Goal: Task Accomplishment & Management: Manage account settings

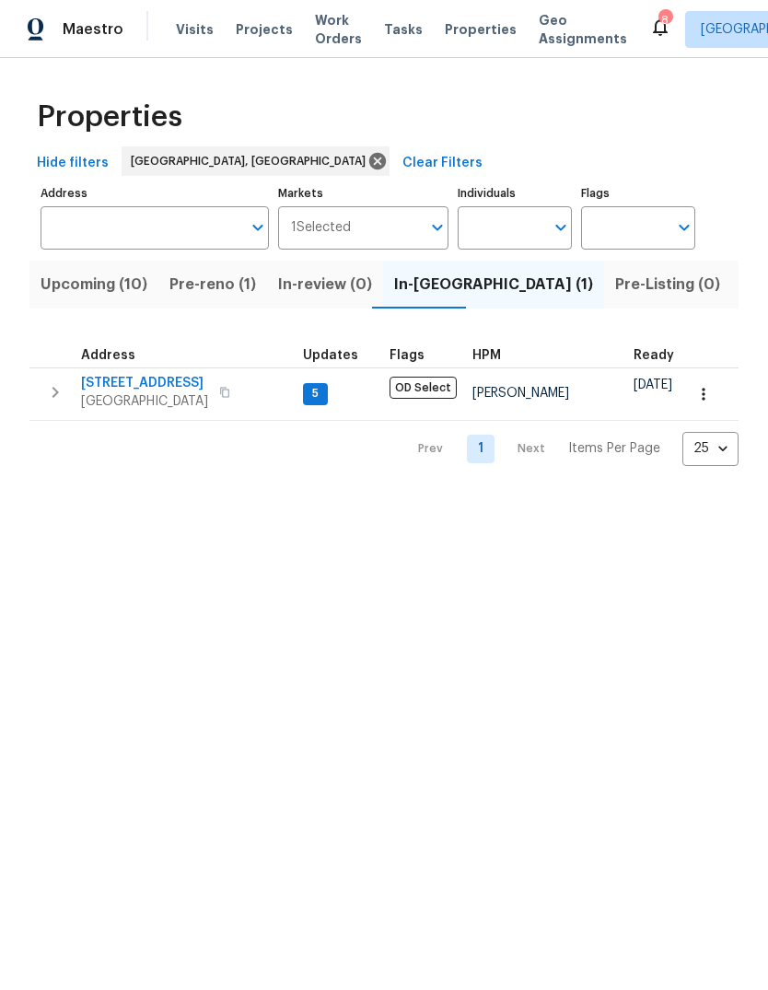
click at [164, 386] on span "[STREET_ADDRESS]" at bounding box center [144, 383] width 127 height 18
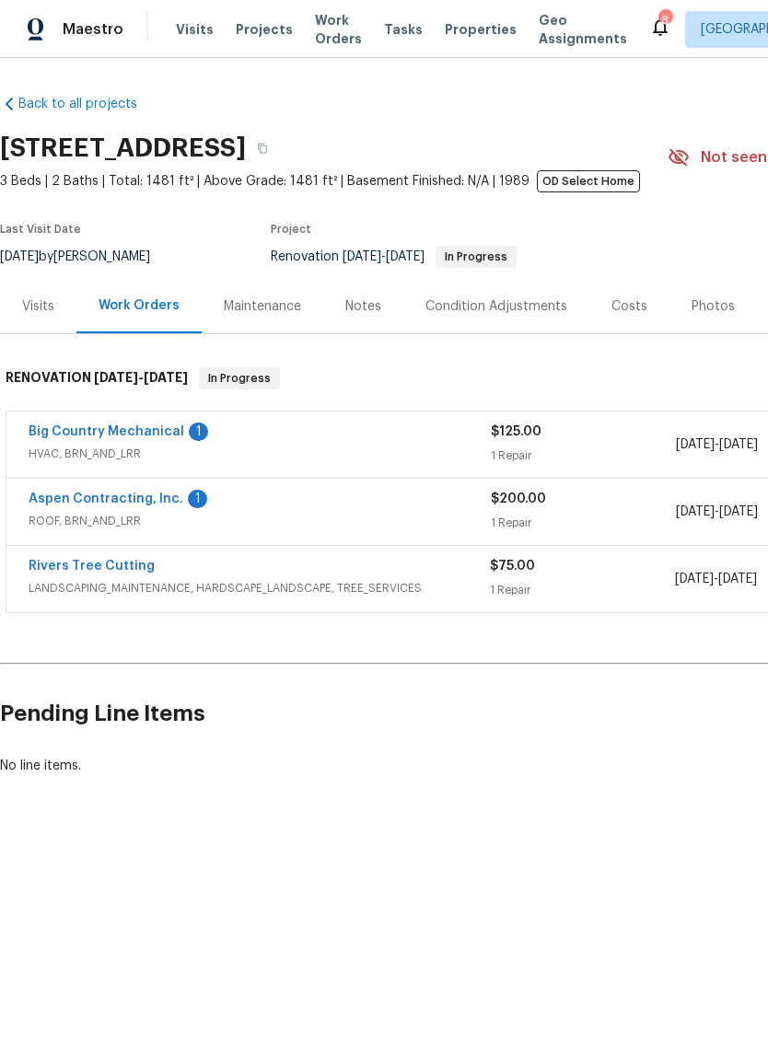
click at [629, 313] on div "Costs" at bounding box center [629, 306] width 36 height 18
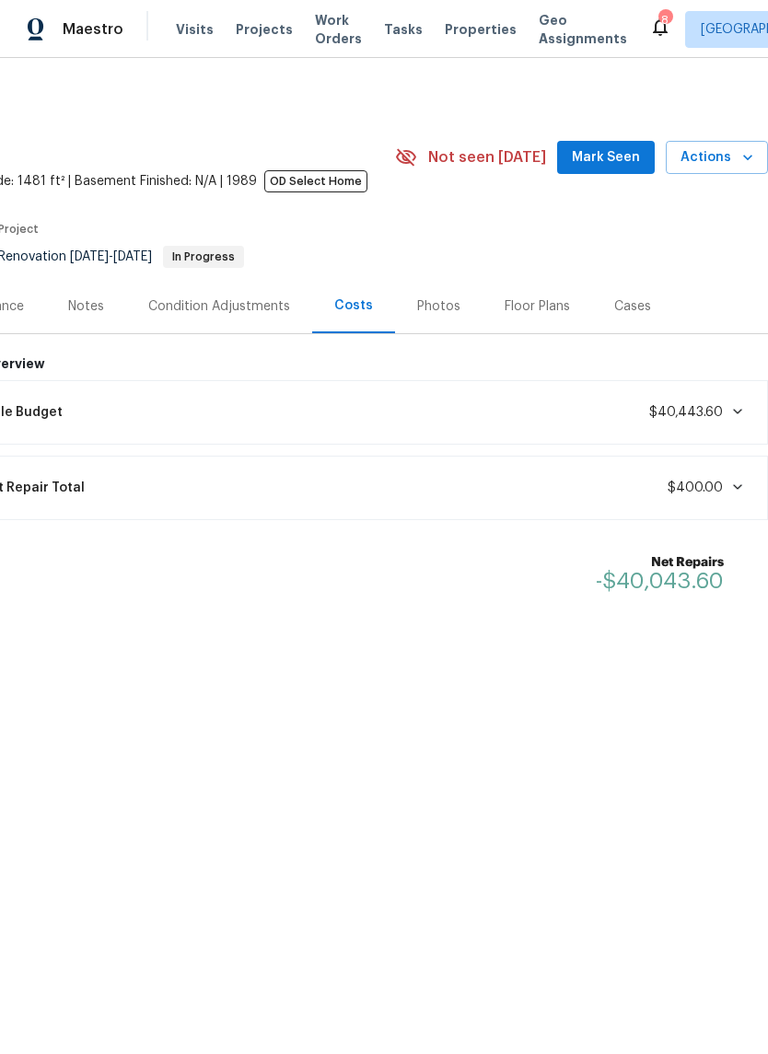
scroll to position [0, 272]
click at [602, 164] on span "Mark Seen" at bounding box center [606, 157] width 68 height 23
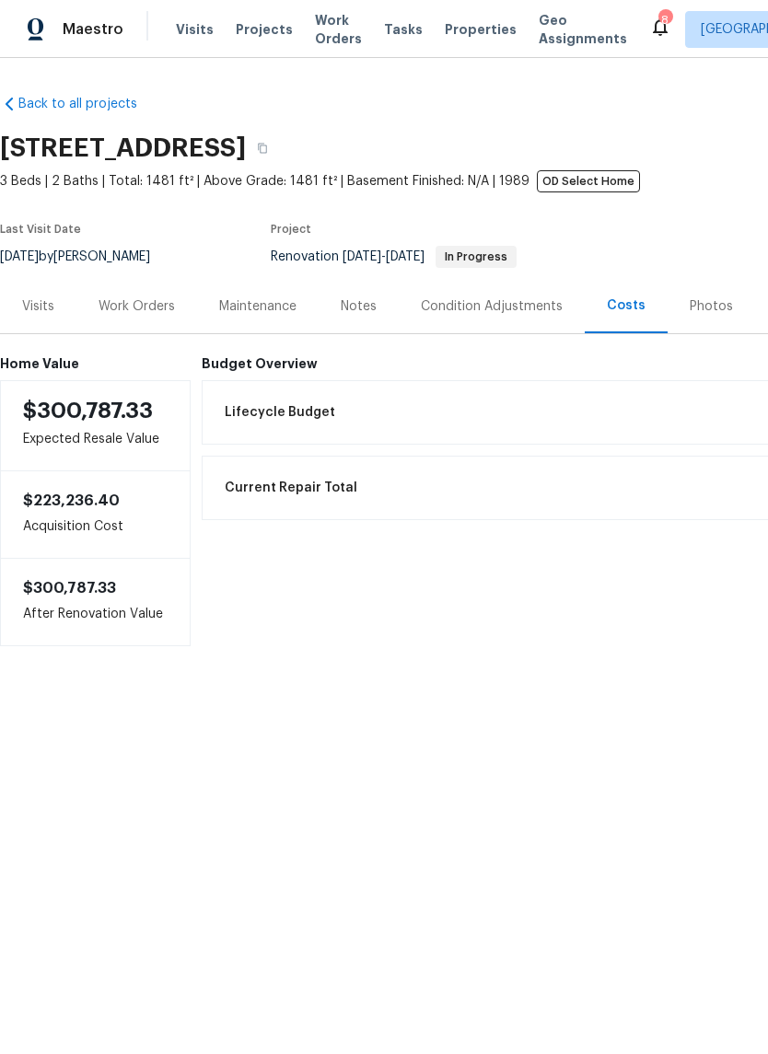
scroll to position [0, 0]
click at [168, 332] on div "Work Orders" at bounding box center [136, 306] width 121 height 54
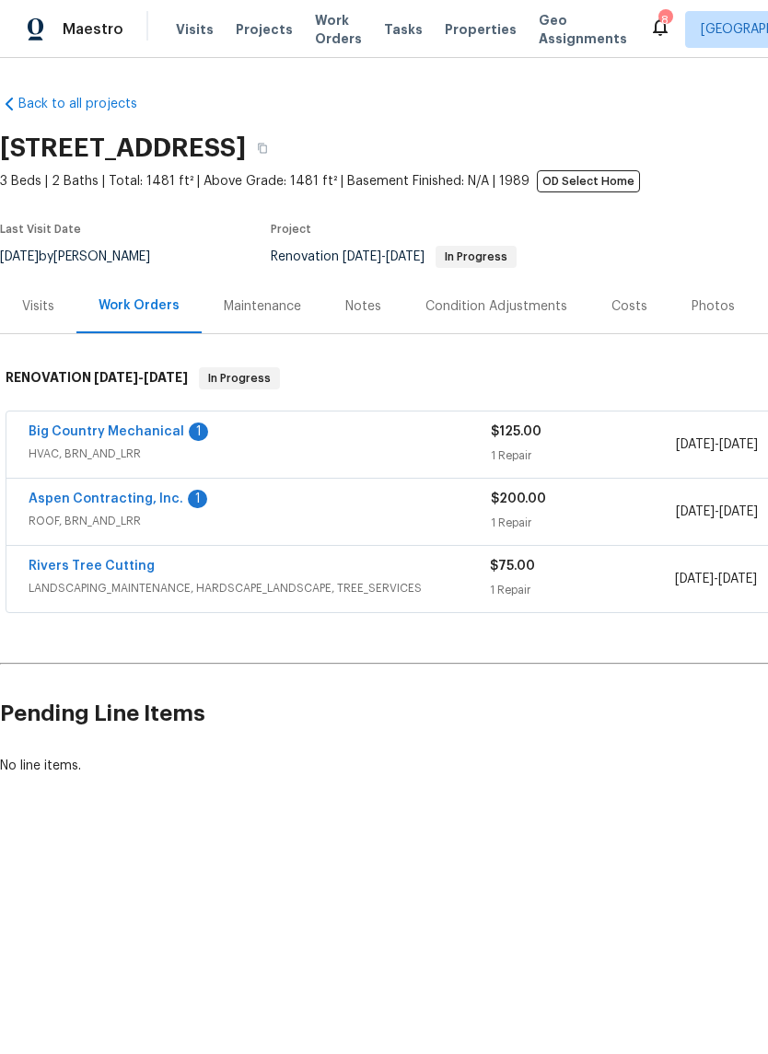
click at [136, 494] on link "Aspen Contracting, Inc." at bounding box center [106, 498] width 155 height 13
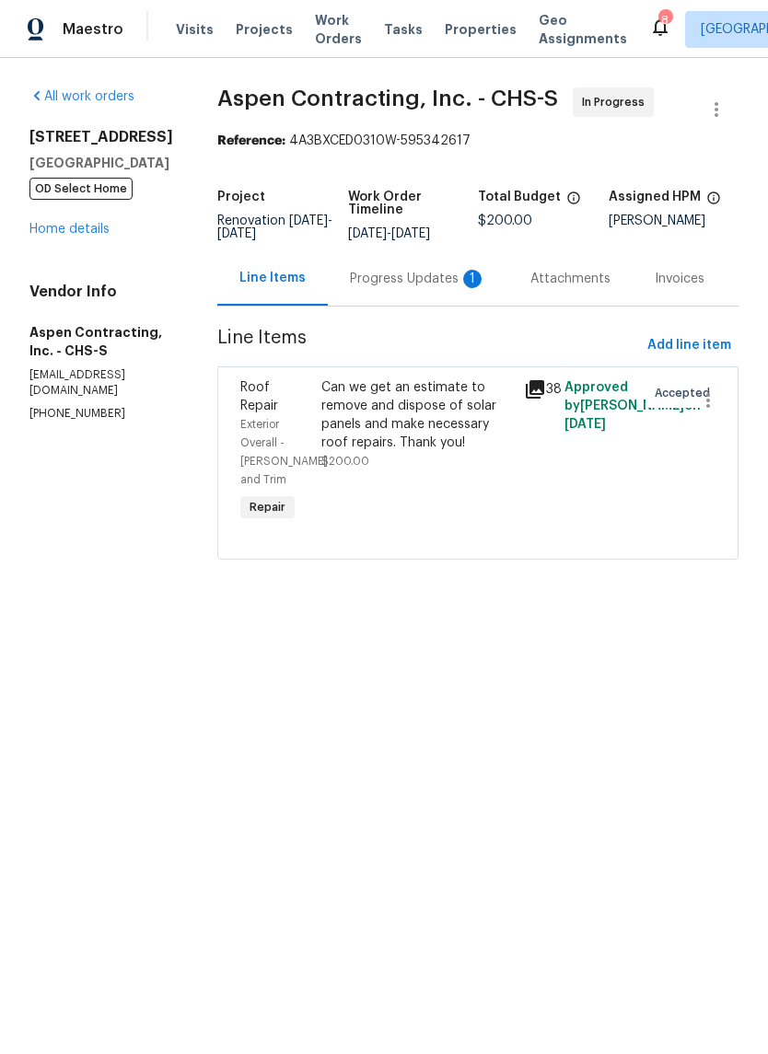
click at [435, 306] on div "Progress Updates 1" at bounding box center [418, 278] width 180 height 54
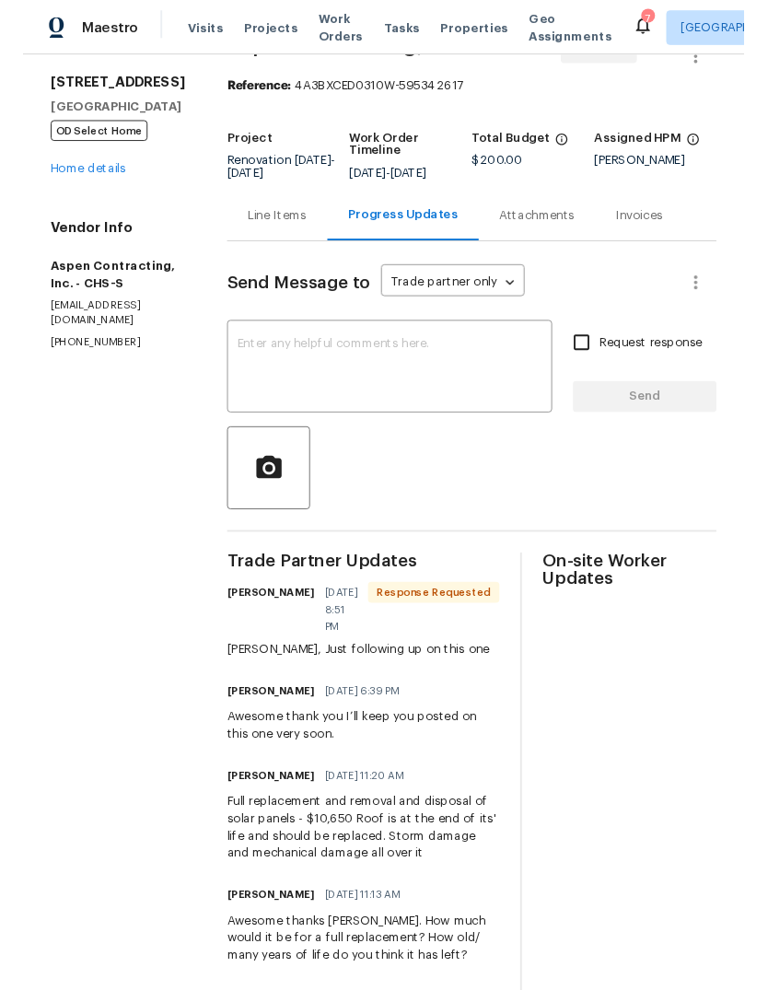
scroll to position [32, 0]
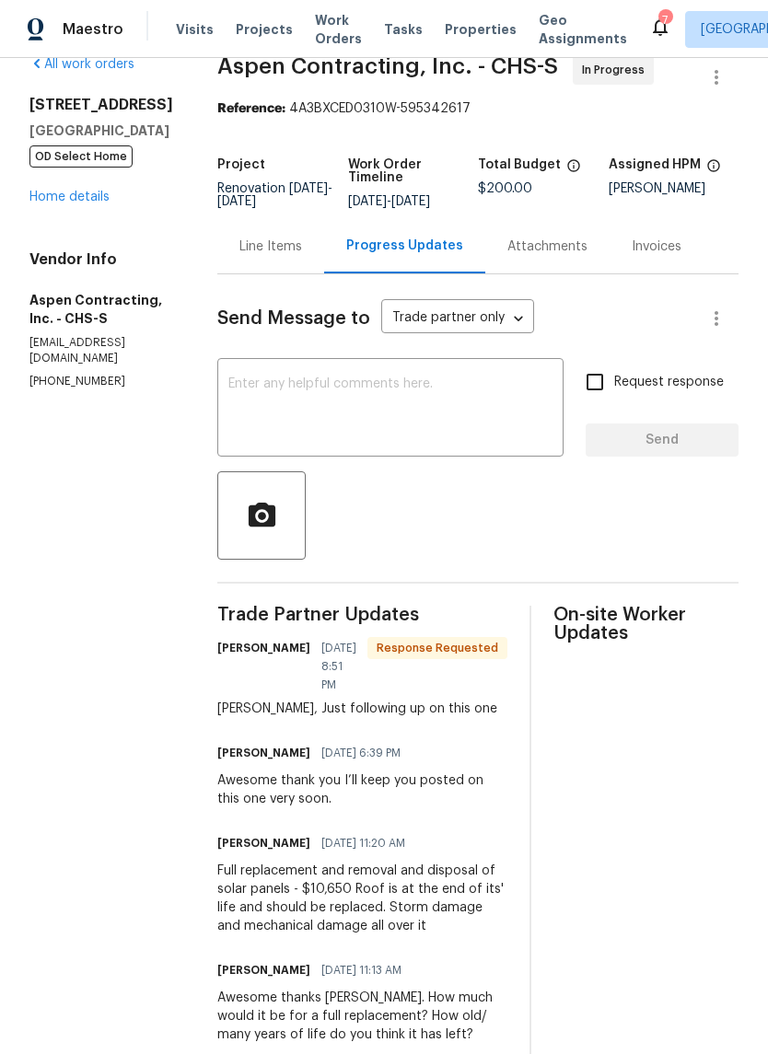
click at [454, 418] on textarea at bounding box center [390, 409] width 324 height 64
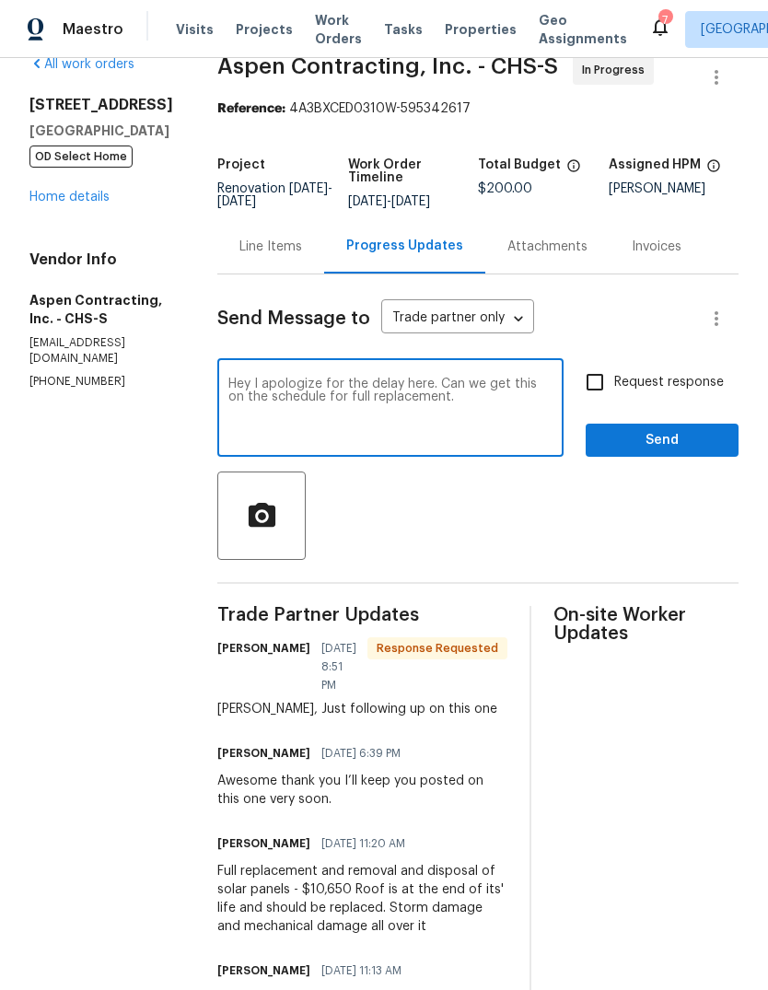
type textarea "Hey I apologize for the delay here. Can we get this on the schedule for full re…"
click at [594, 398] on input "Request response" at bounding box center [594, 382] width 39 height 39
checkbox input "true"
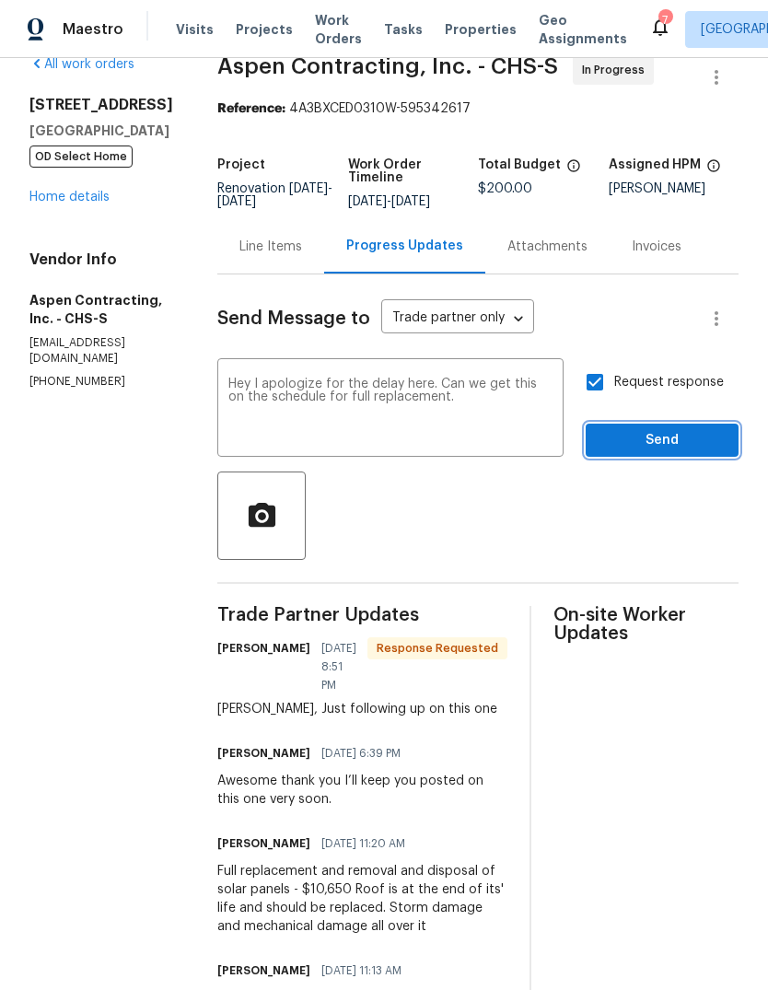
click at [643, 452] on span "Send" at bounding box center [661, 440] width 123 height 23
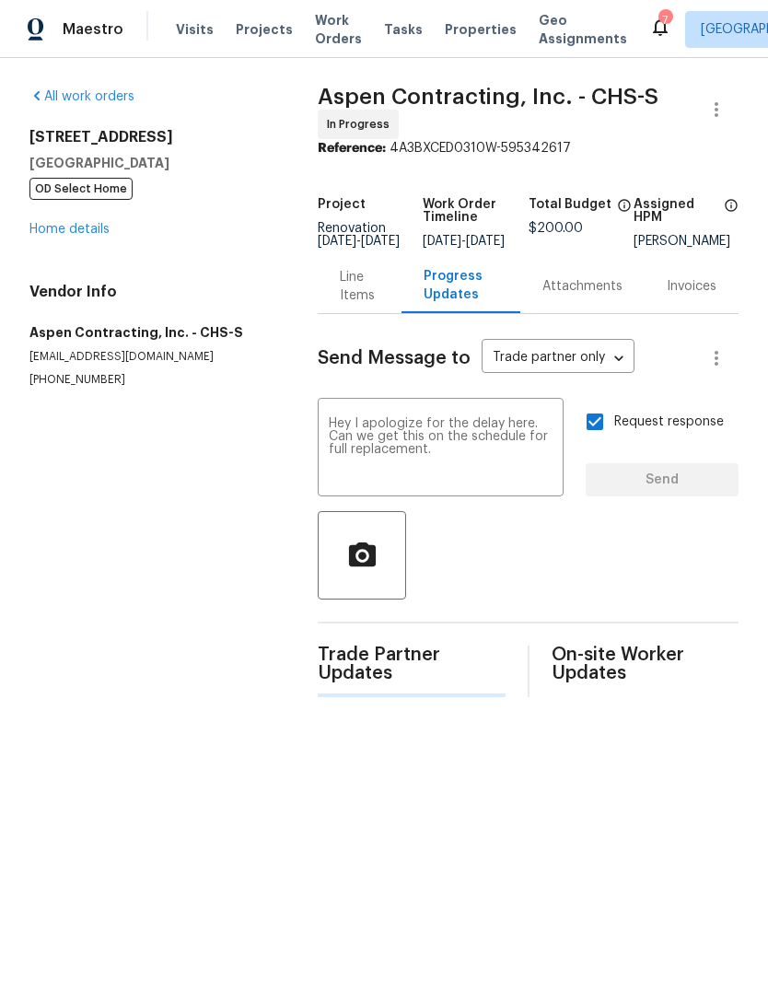
scroll to position [0, 0]
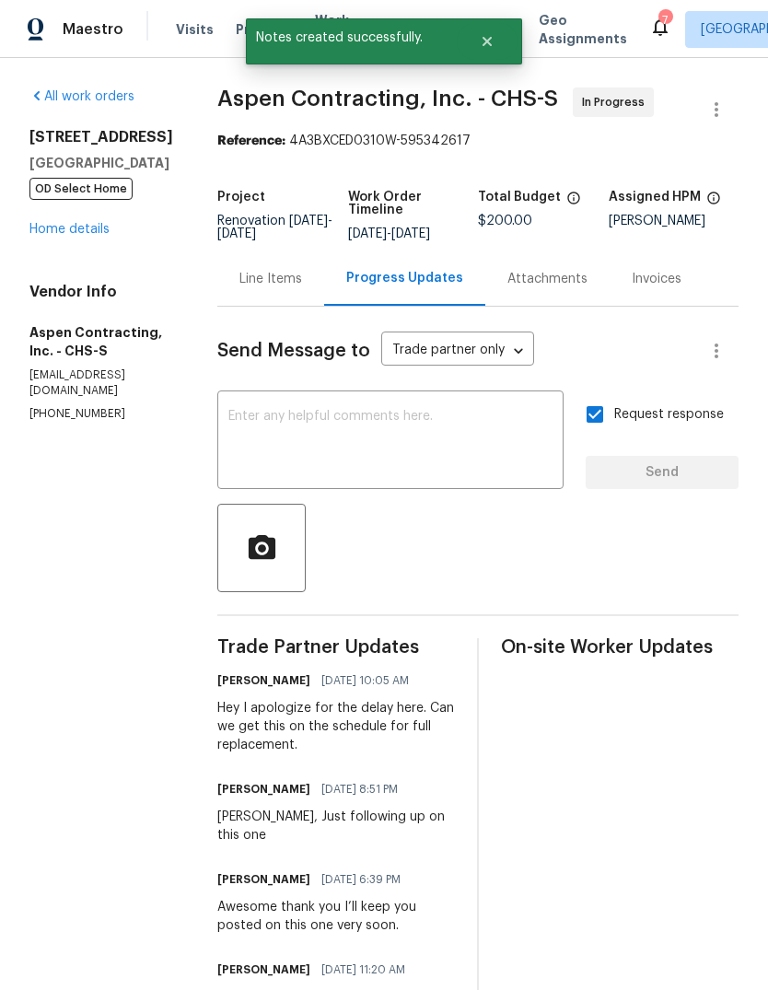
click at [110, 237] on div "152 Blue Ridge Trl North Charleston, SC 29418 OD Select Home Home details" at bounding box center [101, 183] width 144 height 110
click at [79, 236] on link "Home details" at bounding box center [69, 229] width 80 height 13
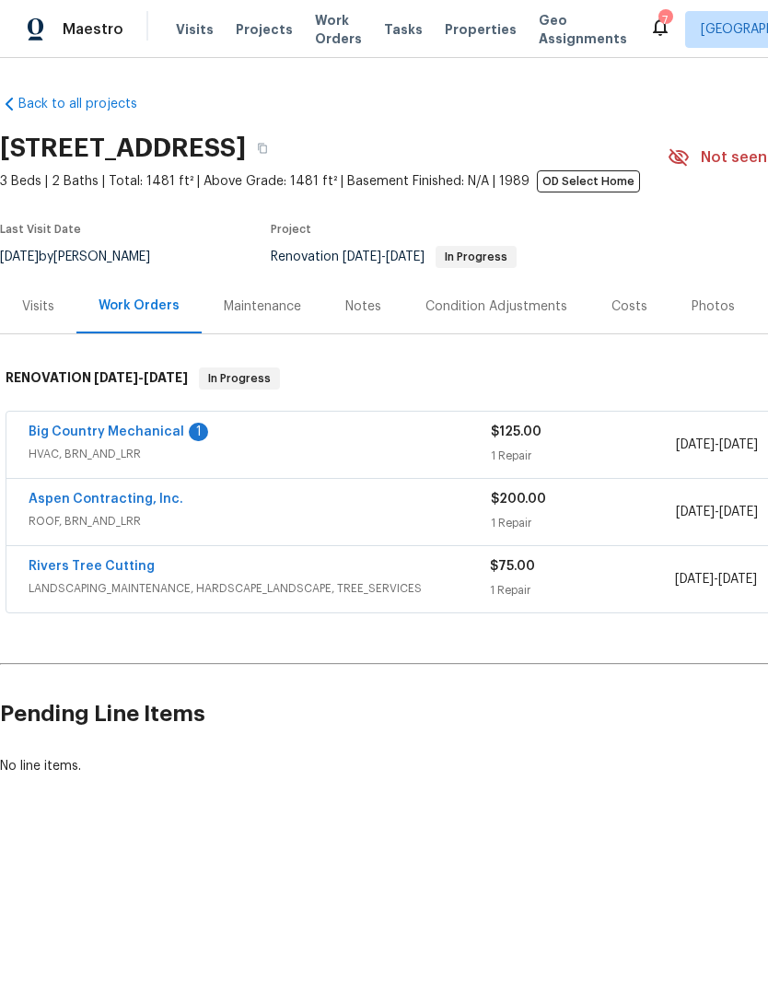
click at [82, 497] on link "Aspen Contracting, Inc." at bounding box center [106, 498] width 155 height 13
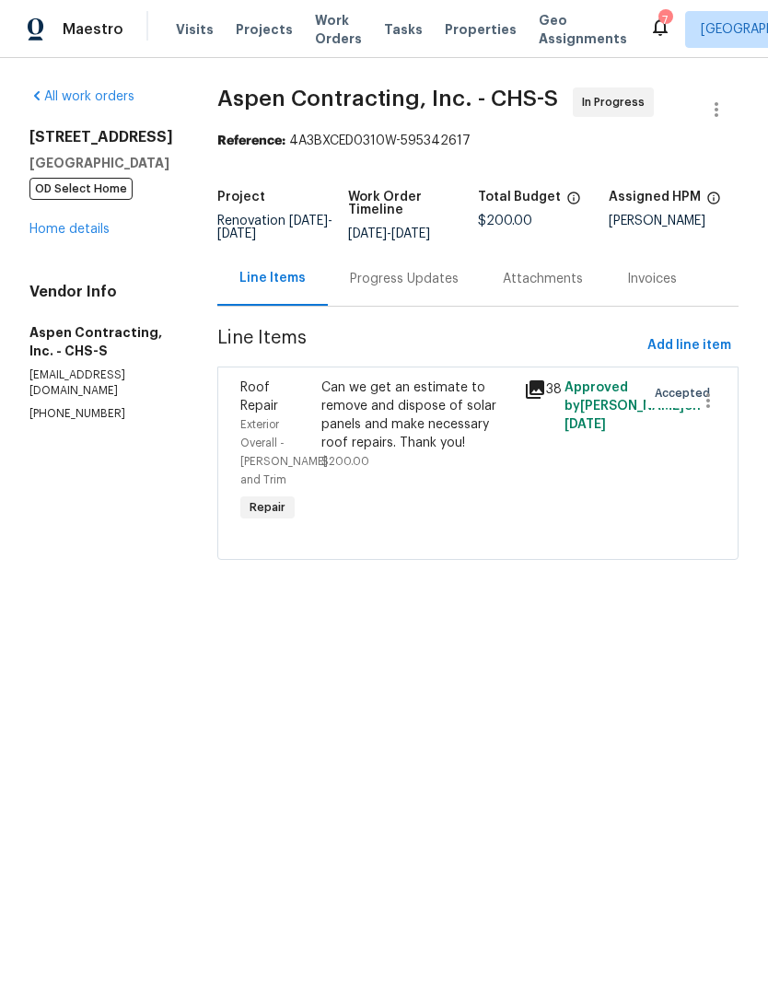
click at [428, 288] on div "Progress Updates" at bounding box center [404, 279] width 109 height 18
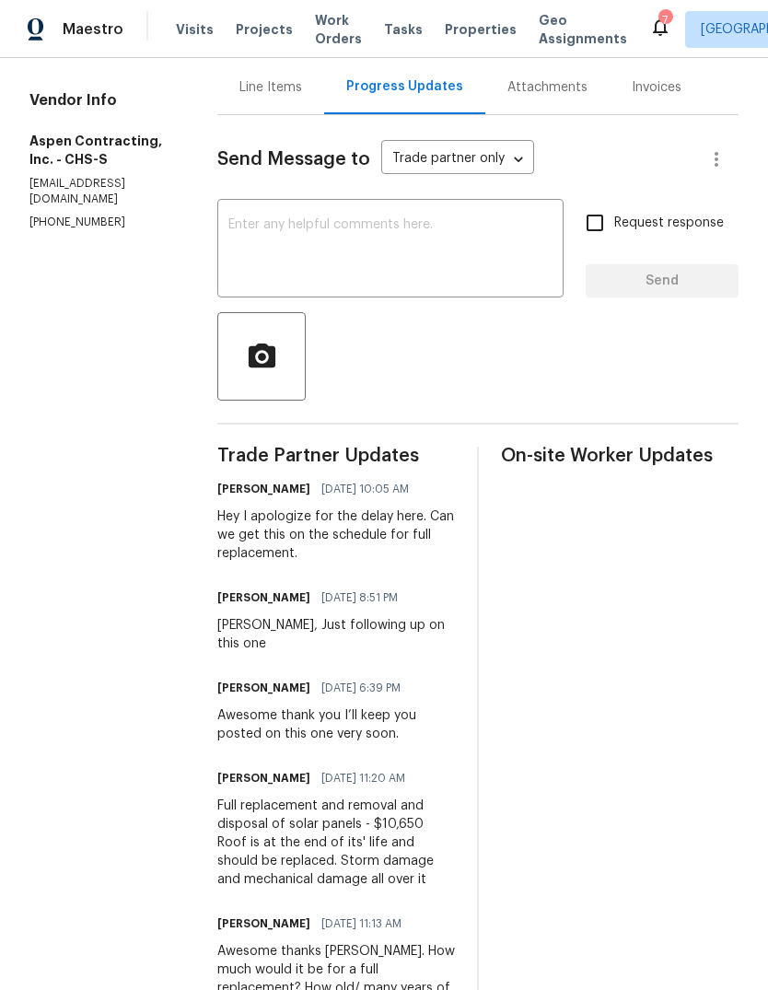
scroll to position [193, 0]
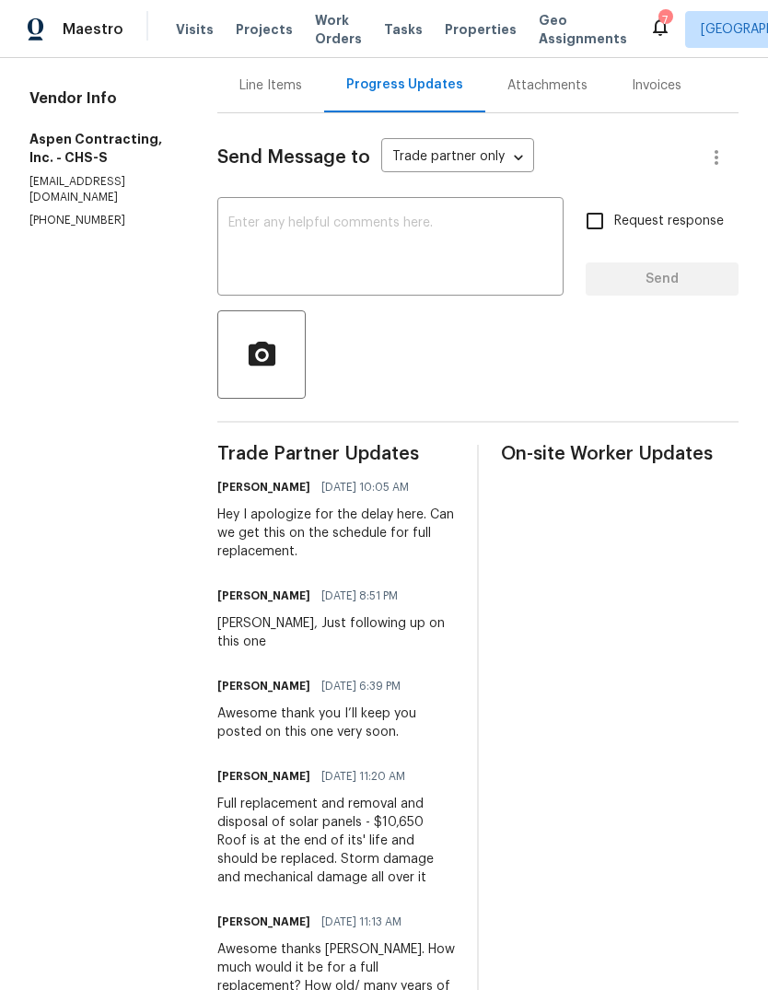
click at [444, 263] on textarea at bounding box center [390, 248] width 324 height 64
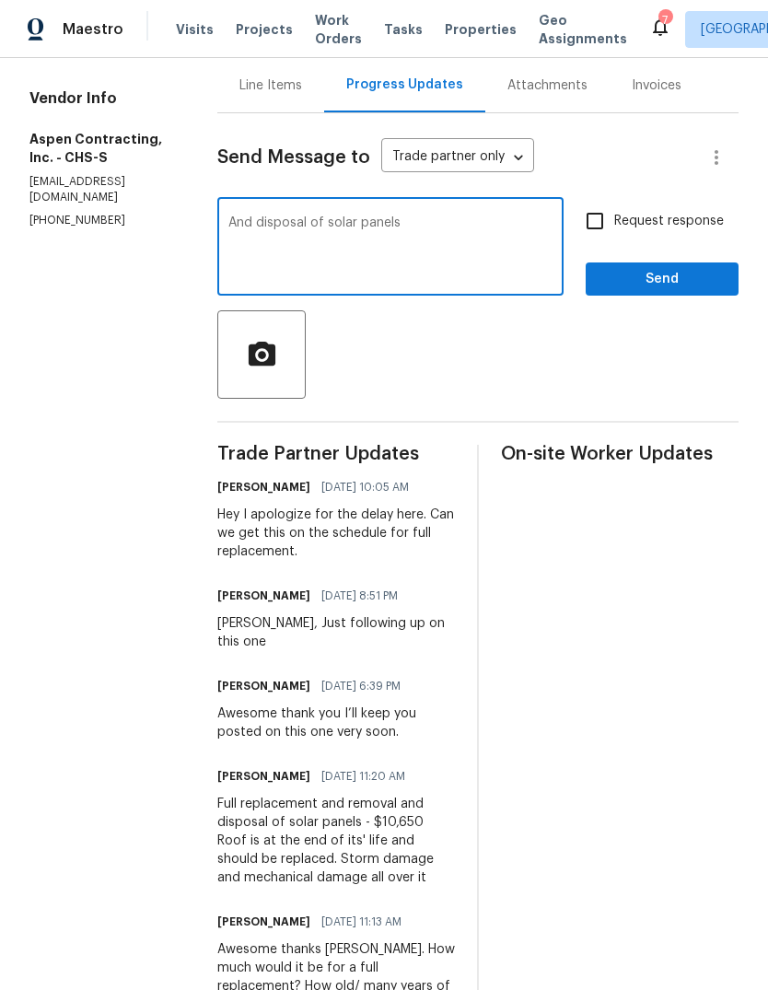
type textarea "And disposal of solar panels"
click at [653, 282] on span "Send" at bounding box center [661, 279] width 123 height 23
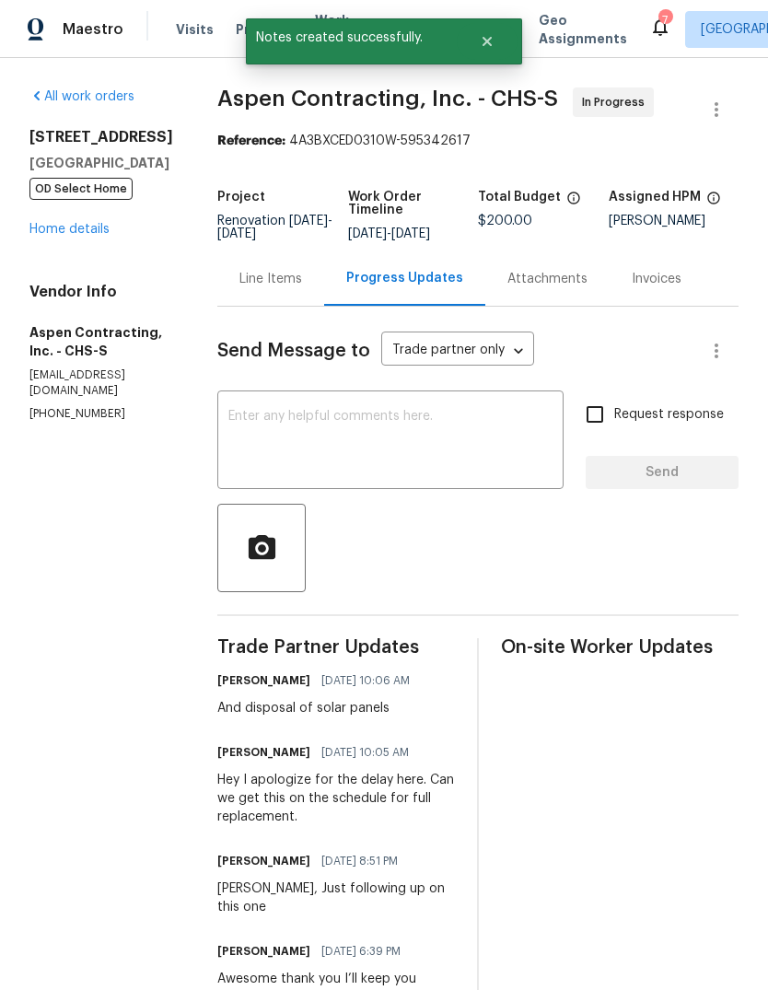
scroll to position [0, 0]
click at [295, 288] on div "Line Items" at bounding box center [270, 279] width 63 height 18
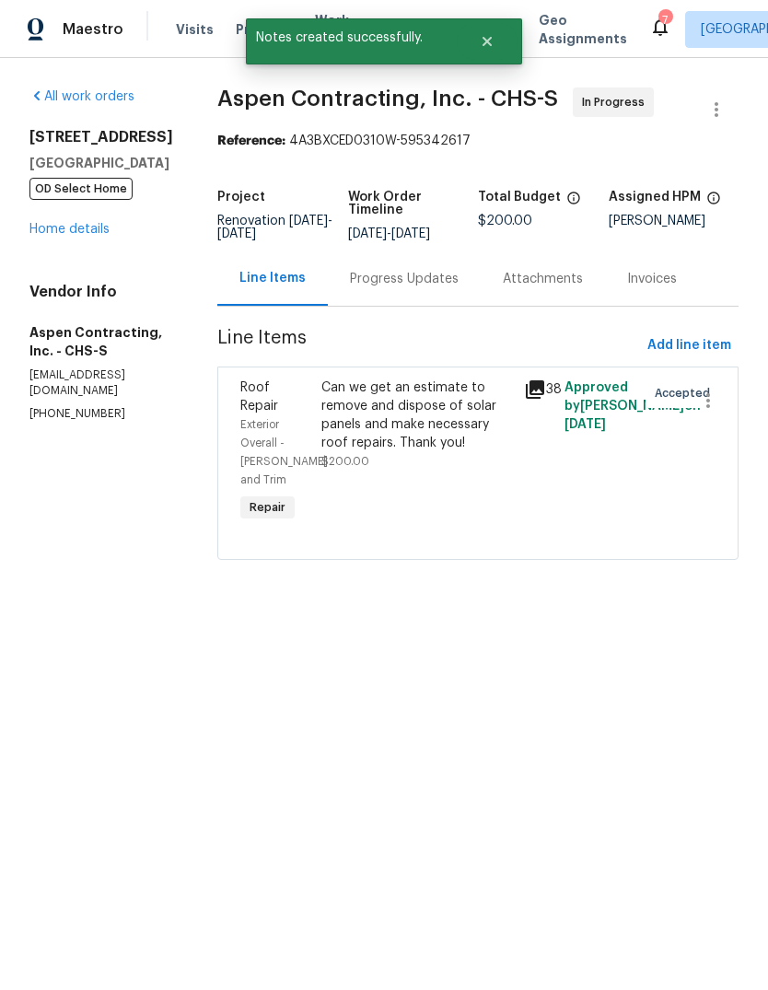
click at [416, 452] on div "Can we get an estimate to remove and dispose of solar panels and make necessary…" at bounding box center [416, 415] width 191 height 74
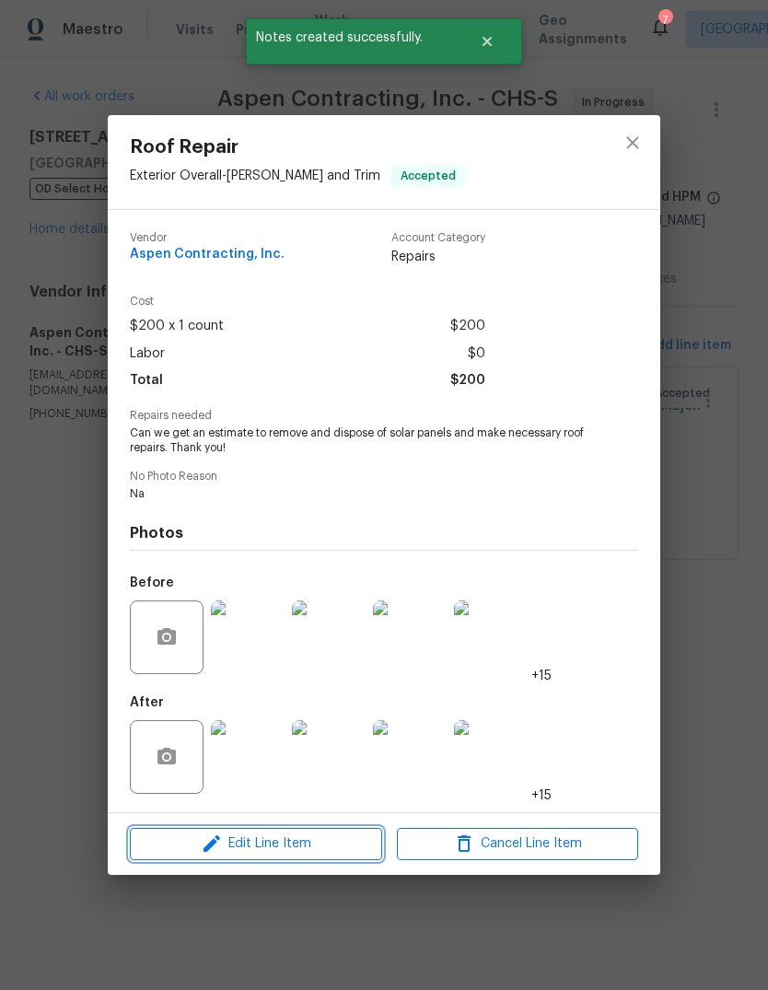
click at [306, 848] on span "Edit Line Item" at bounding box center [255, 843] width 241 height 23
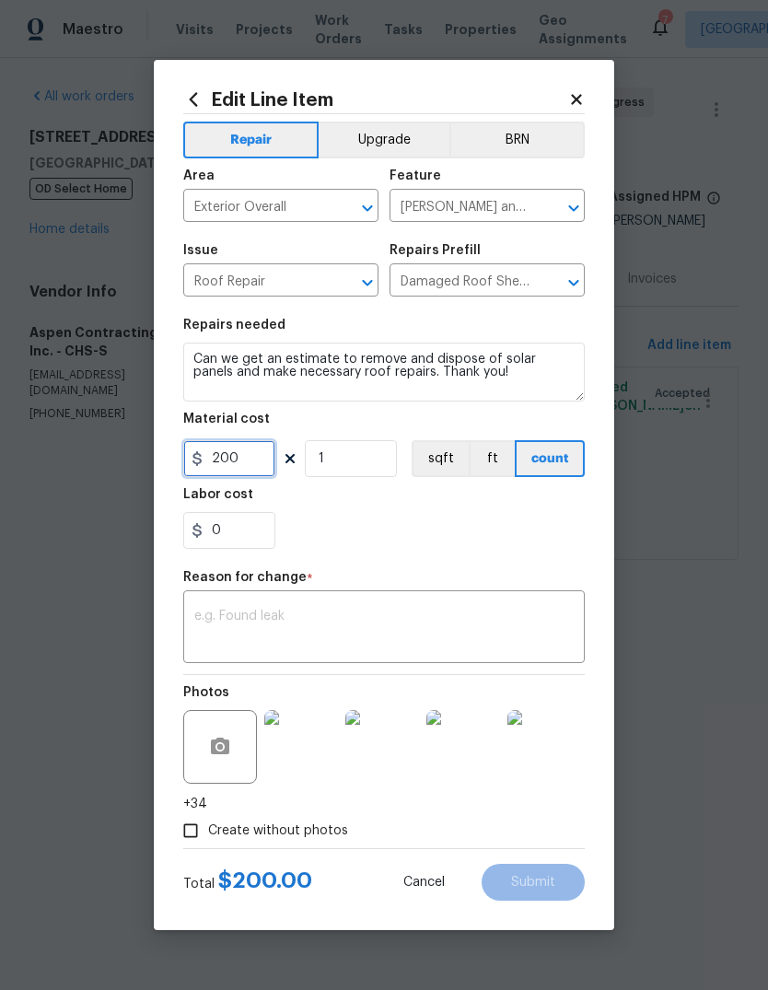
click at [262, 455] on input "200" at bounding box center [229, 458] width 92 height 37
type input "10650"
click at [392, 596] on div "x ​" at bounding box center [383, 629] width 401 height 68
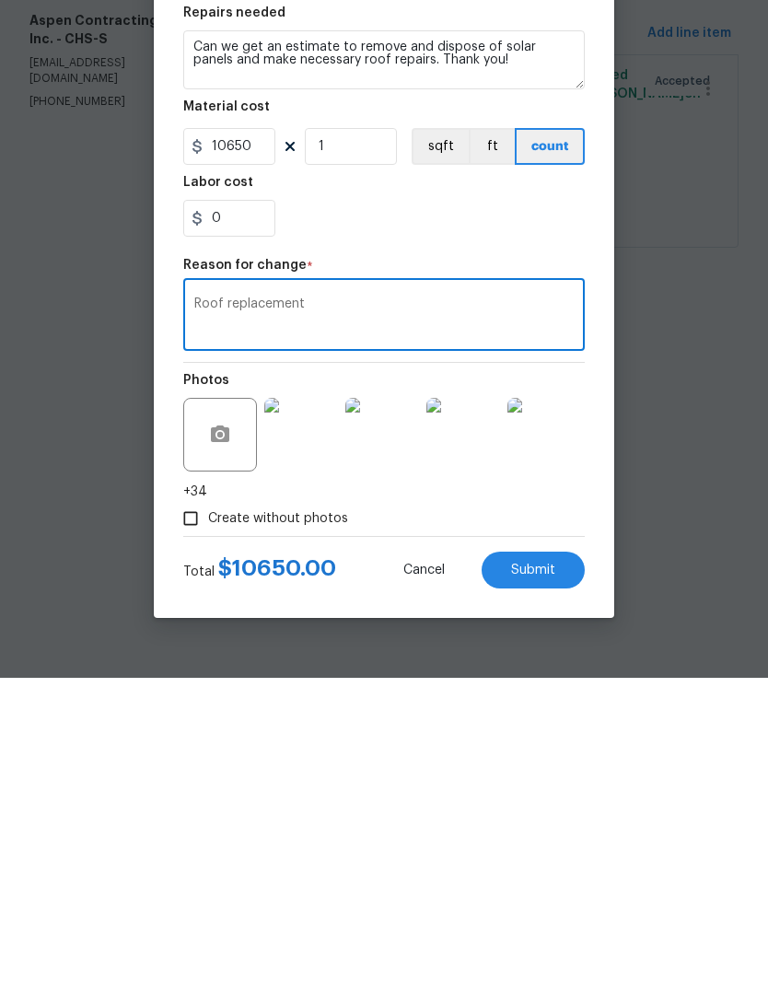
type textarea "Roof replacement"
click at [538, 875] on span "Submit" at bounding box center [533, 882] width 44 height 14
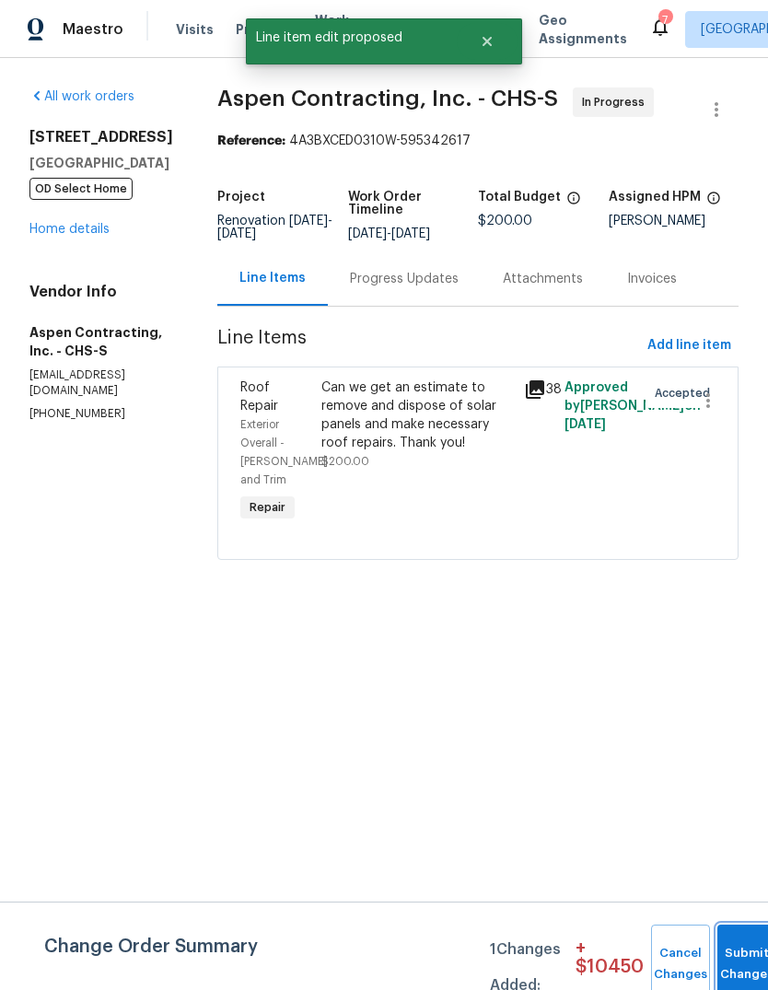
click at [742, 946] on button "Submit Changes" at bounding box center [746, 963] width 59 height 79
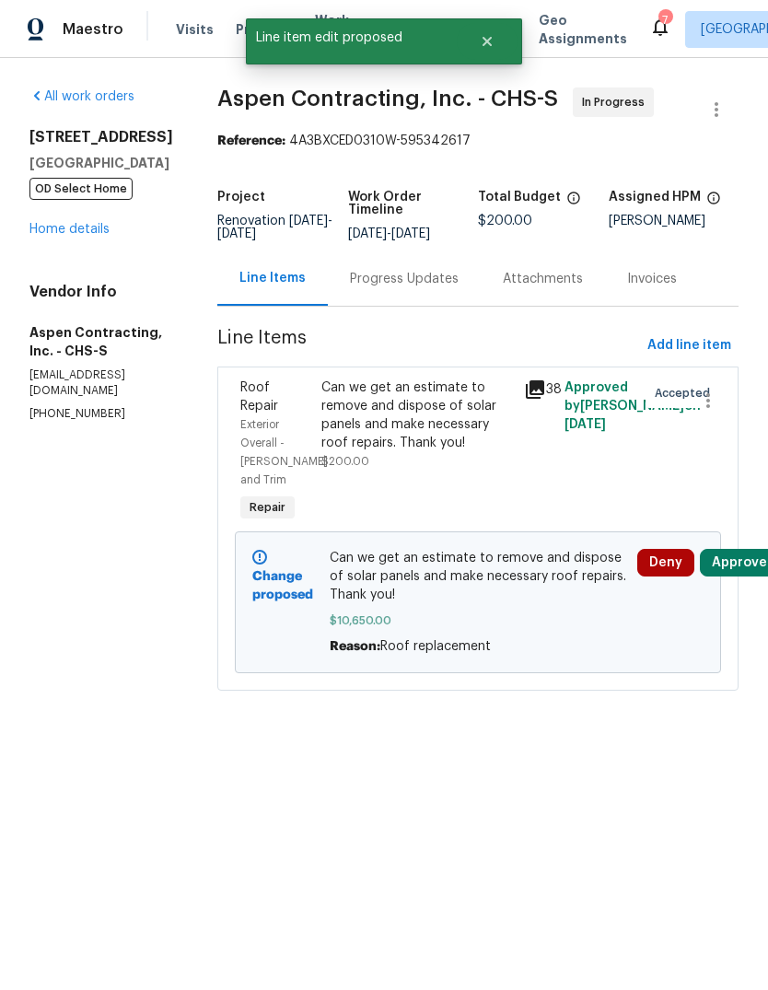
click at [747, 576] on button "Approve" at bounding box center [739, 563] width 79 height 28
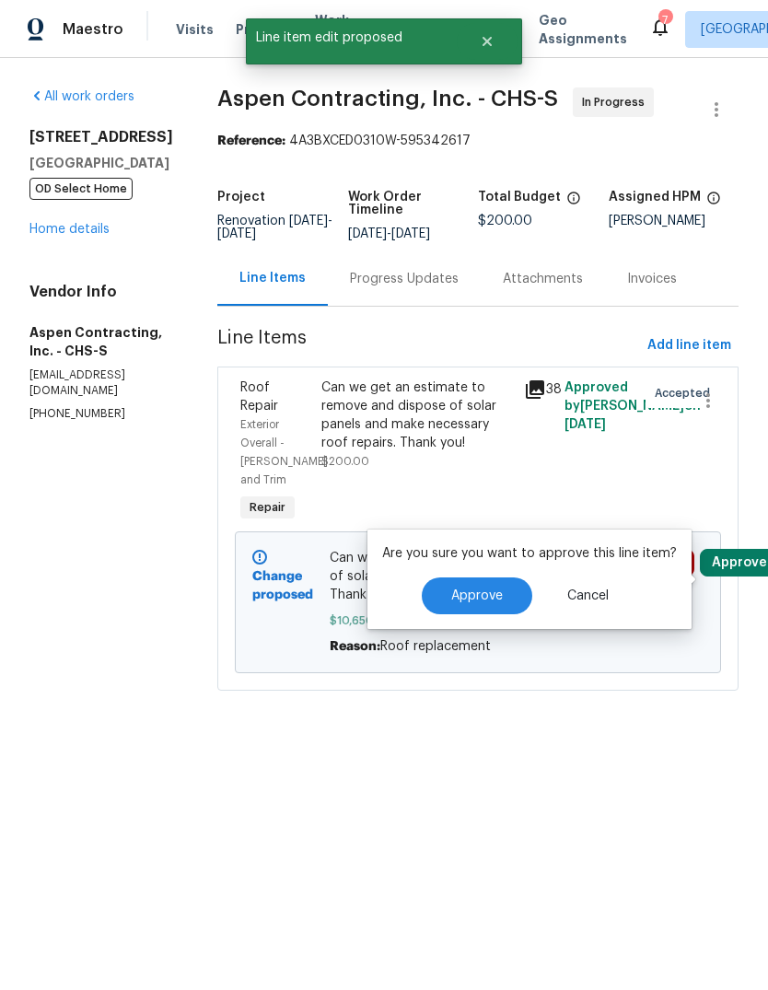
click at [471, 608] on button "Approve" at bounding box center [477, 595] width 110 height 37
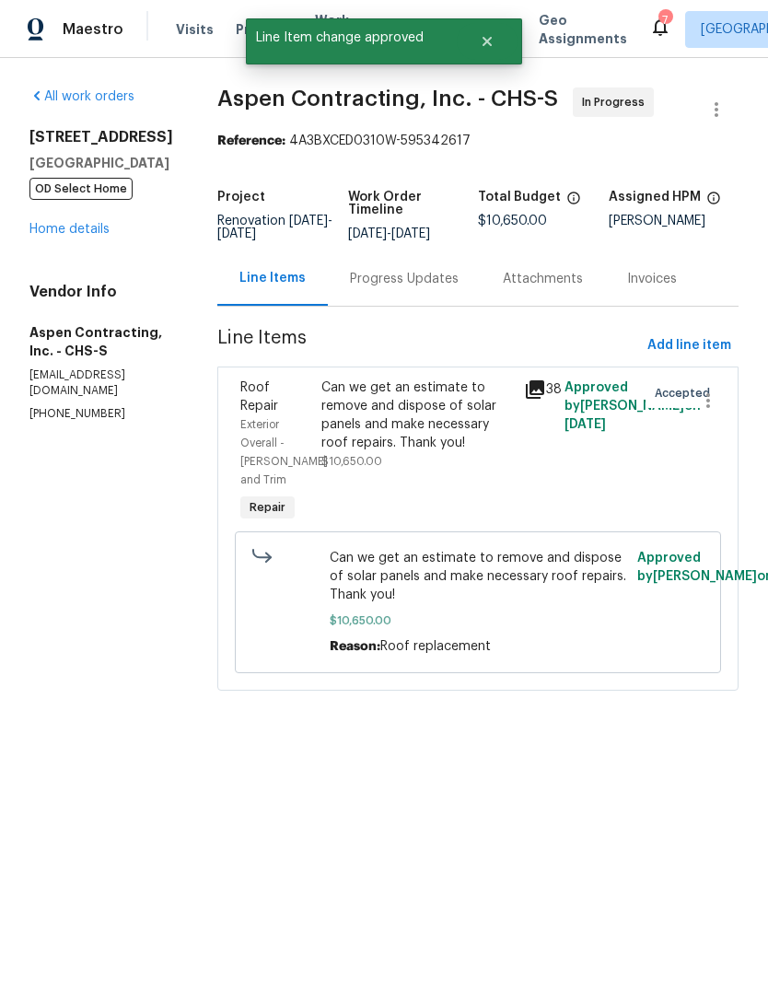
click at [92, 236] on link "Home details" at bounding box center [69, 229] width 80 height 13
